Goal: Information Seeking & Learning: Compare options

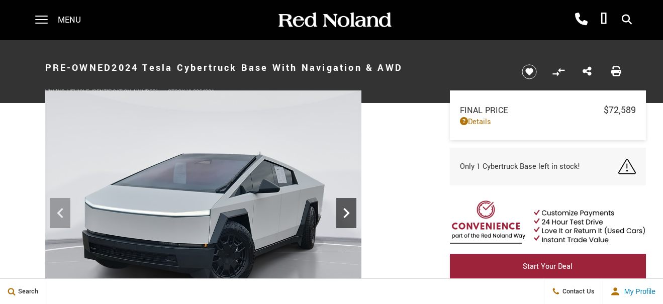
drag, startPoint x: 0, startPoint y: 0, endPoint x: 343, endPoint y: 213, distance: 403.4
click at [343, 213] on icon at bounding box center [346, 213] width 20 height 20
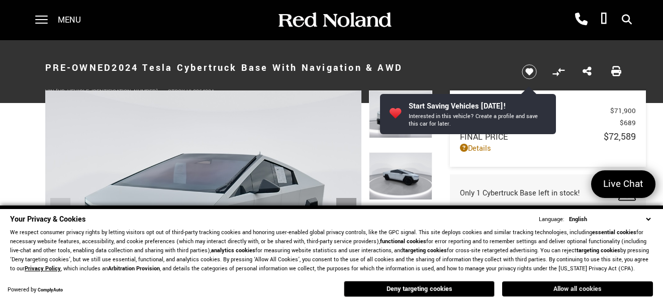
click at [586, 290] on button "Allow all cookies" at bounding box center [577, 288] width 151 height 15
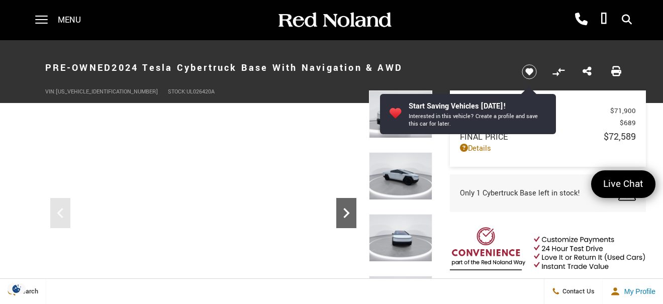
click at [349, 211] on icon "Next" at bounding box center [346, 213] width 20 height 20
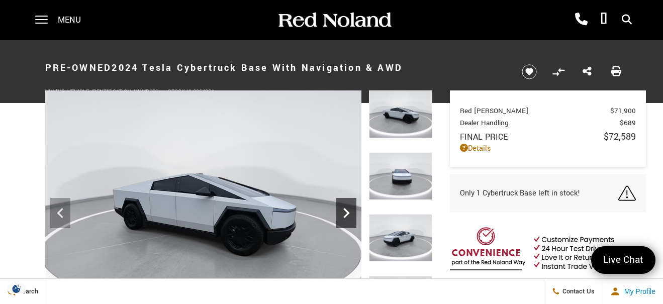
click at [349, 211] on icon "Next" at bounding box center [346, 213] width 20 height 20
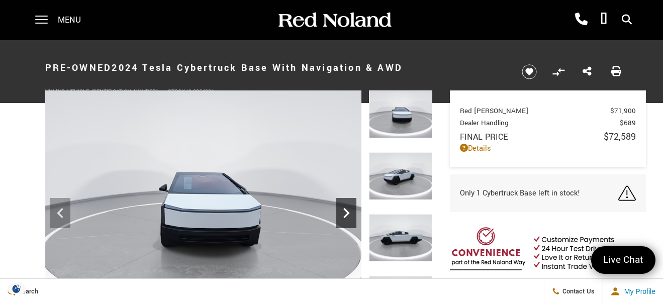
click at [349, 211] on icon "Next" at bounding box center [346, 213] width 20 height 20
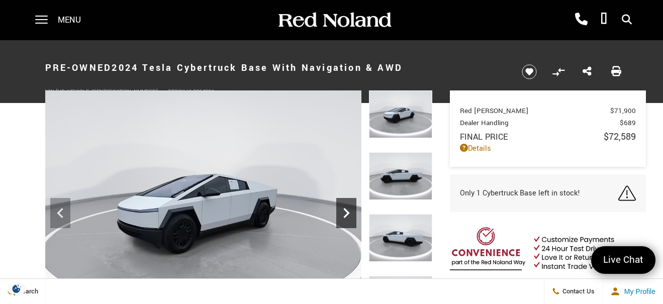
click at [349, 211] on icon "Next" at bounding box center [346, 213] width 20 height 20
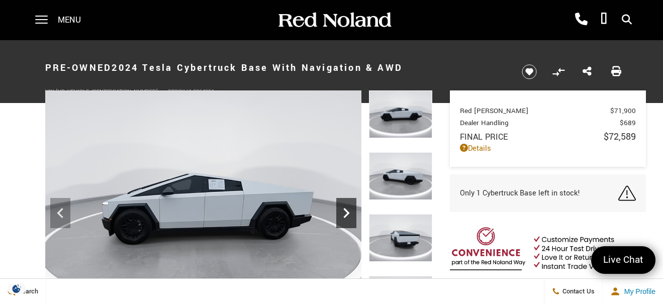
click at [345, 204] on icon "Next" at bounding box center [346, 213] width 20 height 20
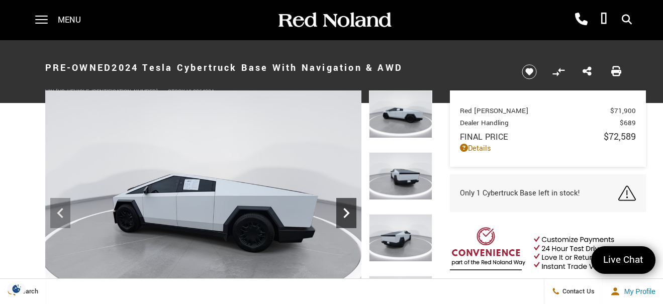
click at [345, 204] on icon "Next" at bounding box center [346, 213] width 20 height 20
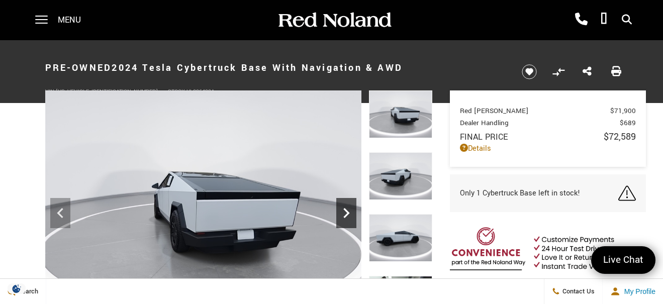
click at [345, 204] on icon "Next" at bounding box center [346, 213] width 20 height 20
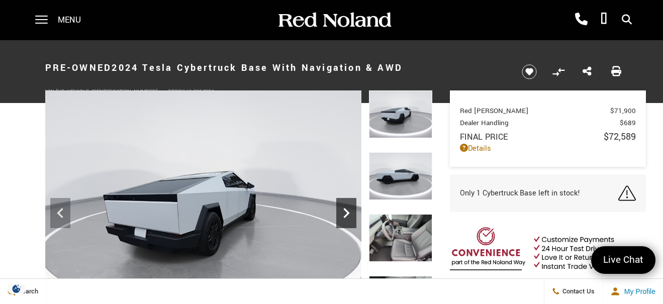
click at [345, 204] on icon "Next" at bounding box center [346, 213] width 20 height 20
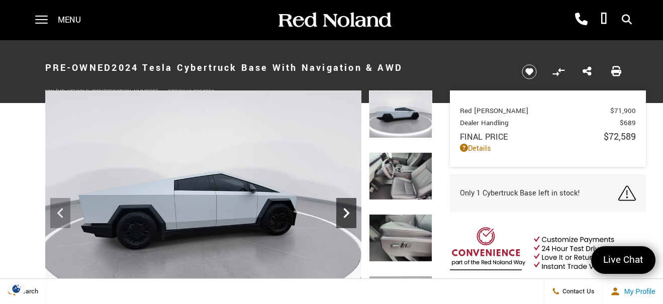
click at [345, 204] on icon "Next" at bounding box center [346, 213] width 20 height 20
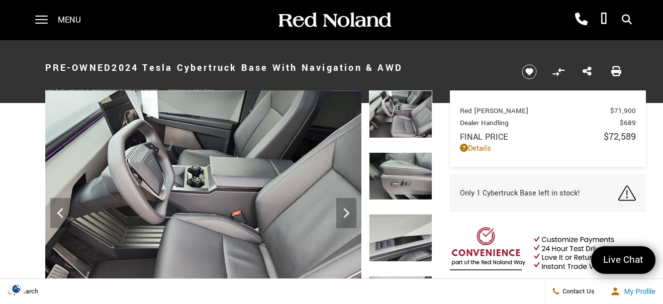
click at [308, 24] on img at bounding box center [334, 21] width 116 height 18
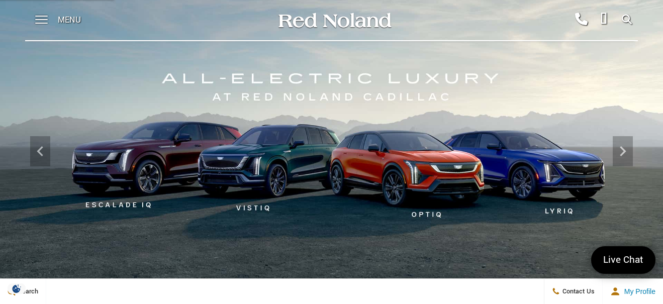
scroll to position [3, 0]
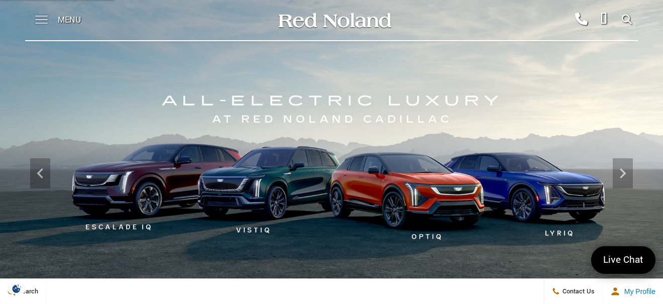
click at [38, 17] on span at bounding box center [41, 20] width 13 height 40
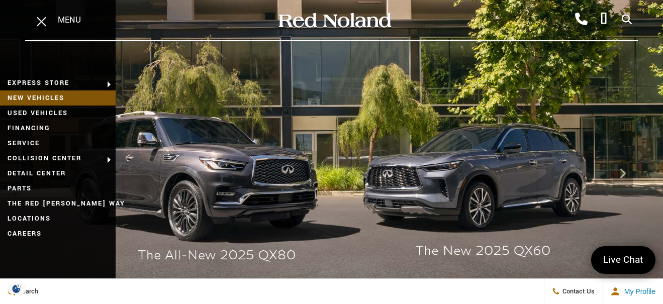
click at [36, 94] on link "New Vehicles" at bounding box center [58, 97] width 116 height 15
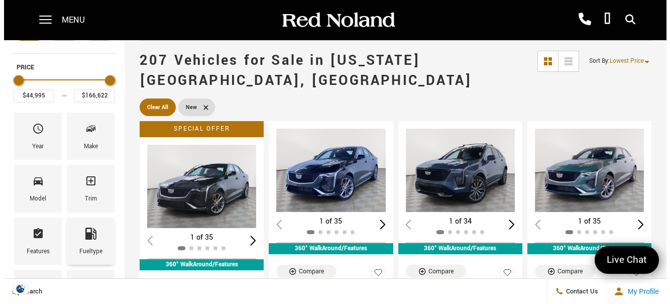
scroll to position [49, 0]
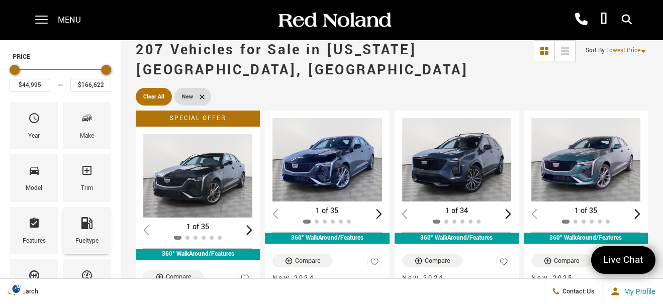
click at [81, 227] on icon "Fueltype" at bounding box center [87, 223] width 12 height 12
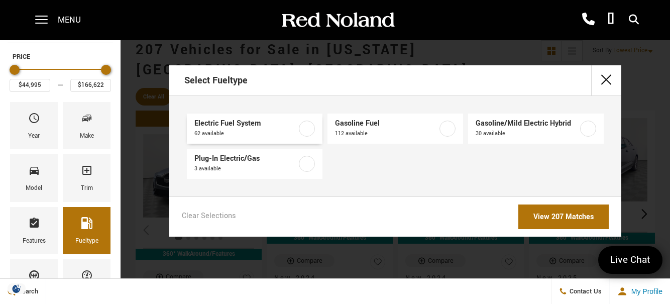
click at [226, 129] on span "62 available" at bounding box center [245, 134] width 102 height 10
type input "$54,990"
type input "$158,810"
checkbox input "true"
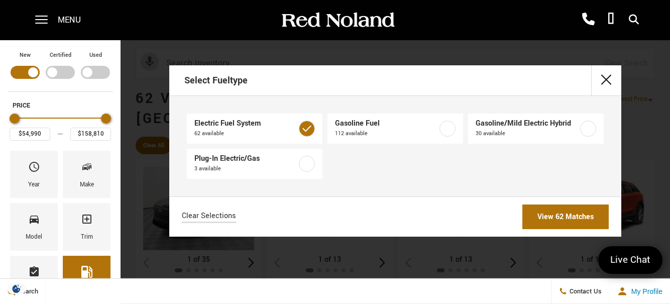
click at [555, 213] on link "View 62 Matches" at bounding box center [565, 216] width 86 height 25
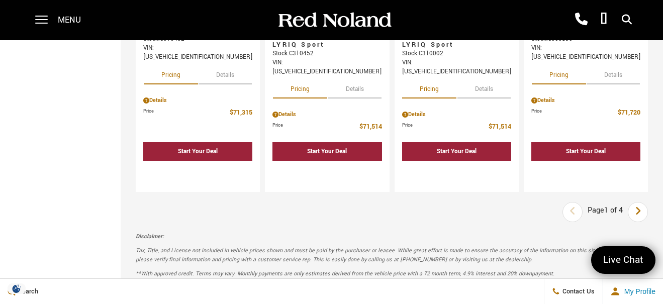
scroll to position [1663, 0]
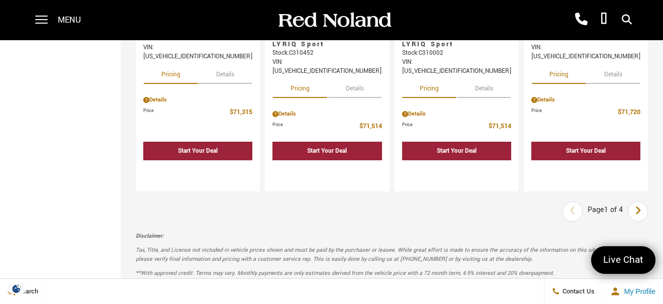
click at [641, 202] on icon "next page" at bounding box center [637, 210] width 7 height 16
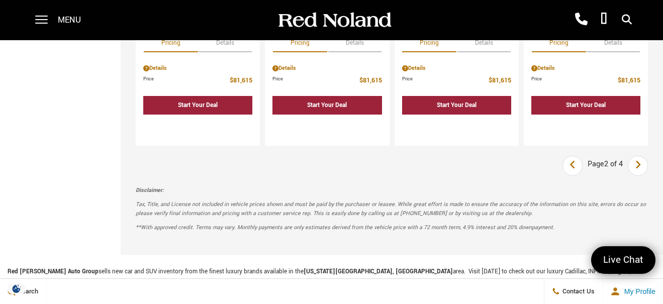
scroll to position [1688, 0]
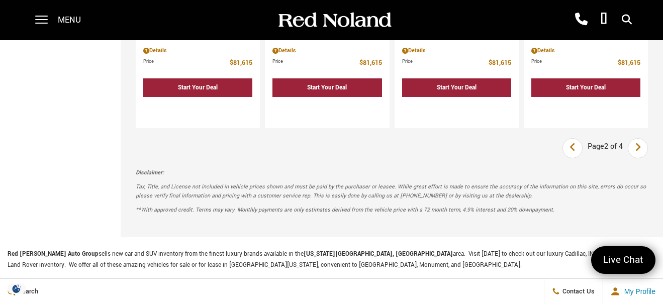
click at [641, 139] on icon "next page" at bounding box center [637, 147] width 7 height 16
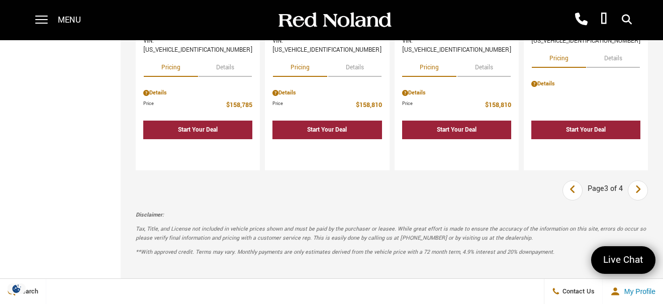
scroll to position [1679, 0]
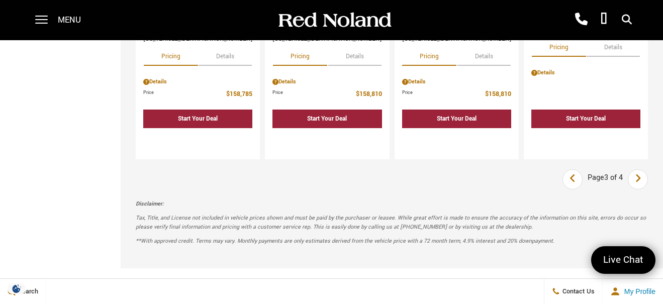
click at [641, 170] on icon "next page" at bounding box center [637, 178] width 7 height 16
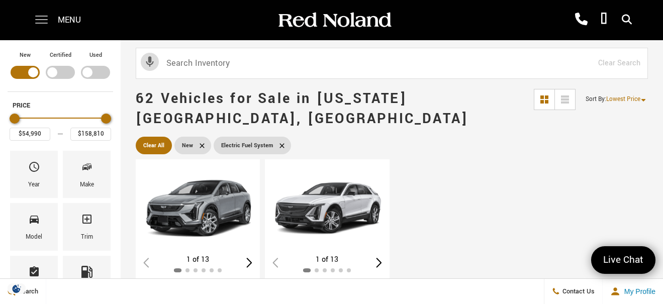
click at [41, 22] on span at bounding box center [41, 20] width 13 height 40
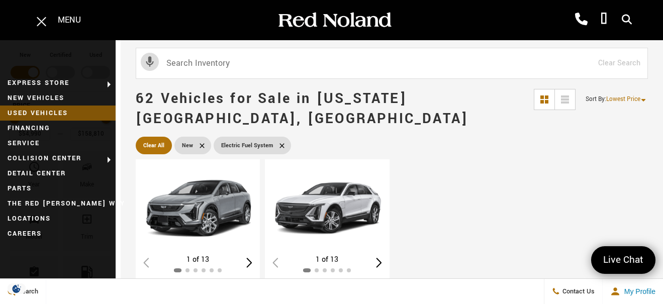
click at [41, 112] on link "Used Vehicles" at bounding box center [58, 112] width 116 height 15
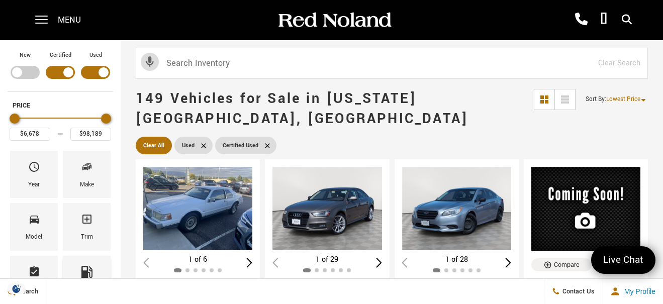
click at [72, 260] on div "Fueltype" at bounding box center [87, 279] width 48 height 47
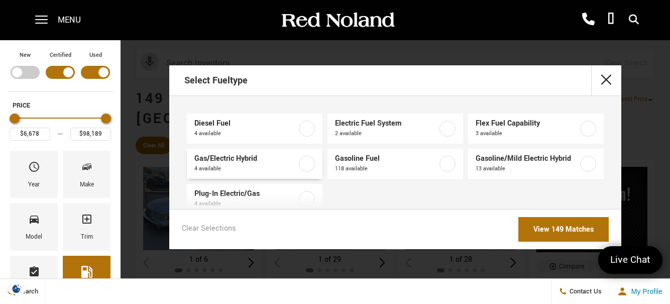
click at [242, 164] on span "4 available" at bounding box center [245, 169] width 102 height 10
type input "$30,189"
type input "$39,678"
checkbox input "true"
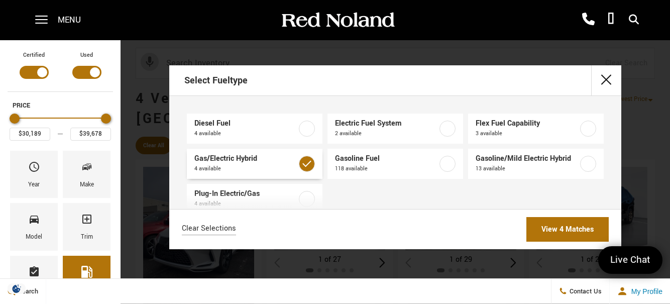
click at [262, 163] on div "Gas/Electric Hybrid 4 available" at bounding box center [245, 164] width 102 height 20
type input "$6,678"
type input "$98,189"
checkbox input "false"
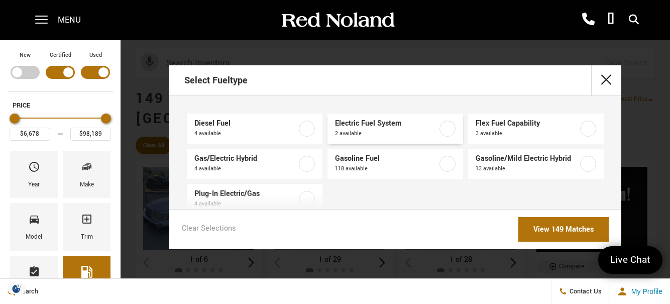
click at [359, 132] on span "2 available" at bounding box center [386, 134] width 102 height 10
type input "$40,674"
type input "$72,589"
checkbox input "true"
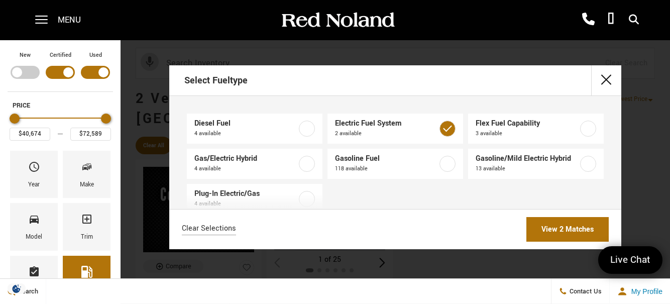
click at [553, 219] on link "View 2 Matches" at bounding box center [567, 229] width 82 height 25
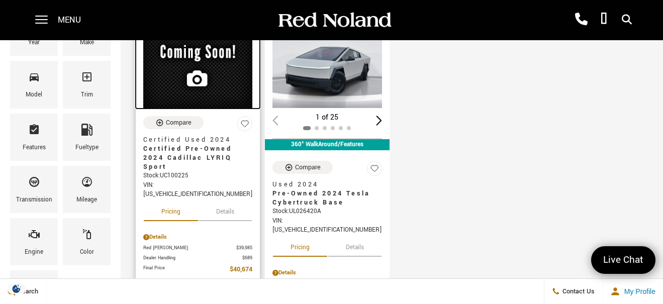
scroll to position [143, 0]
click at [204, 85] on img at bounding box center [197, 66] width 109 height 84
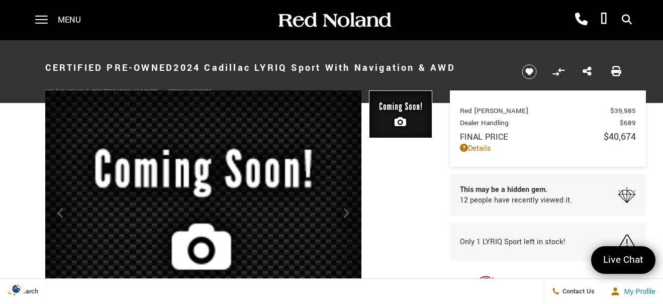
click at [354, 209] on img at bounding box center [203, 212] width 316 height 244
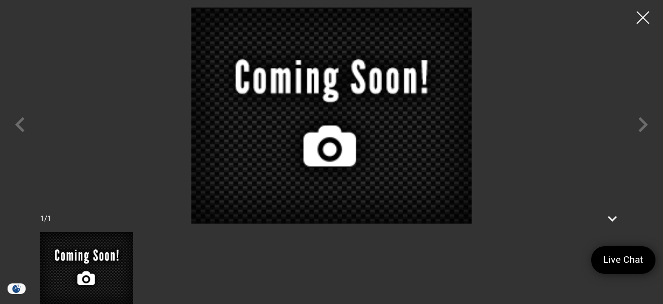
click at [24, 143] on div at bounding box center [331, 116] width 663 height 216
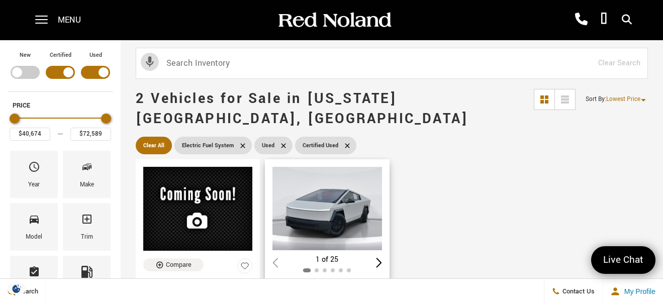
scroll to position [2, 0]
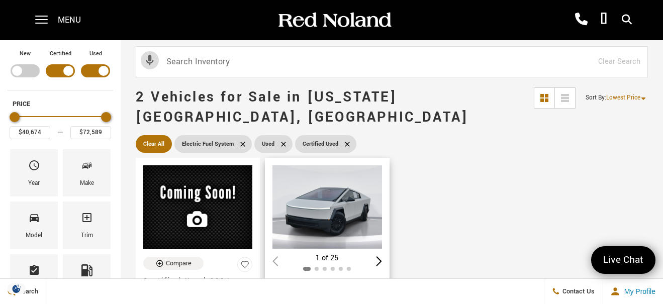
click at [380, 256] on div "Next slide" at bounding box center [379, 261] width 6 height 10
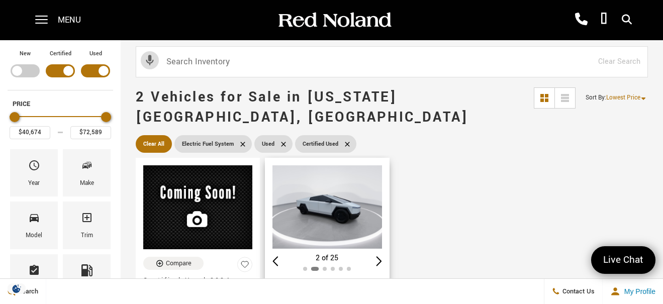
click at [380, 256] on div "Next slide" at bounding box center [379, 261] width 6 height 10
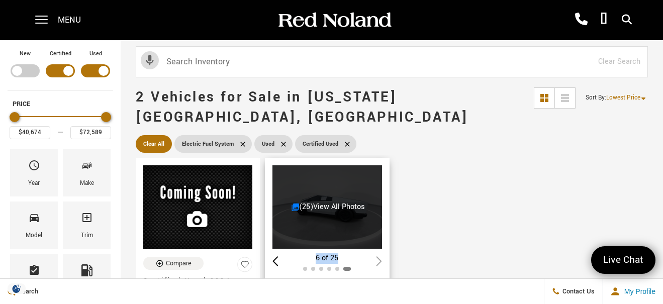
click at [380, 253] on div "6 of 25" at bounding box center [326, 258] width 109 height 11
